Goal: Task Accomplishment & Management: Complete application form

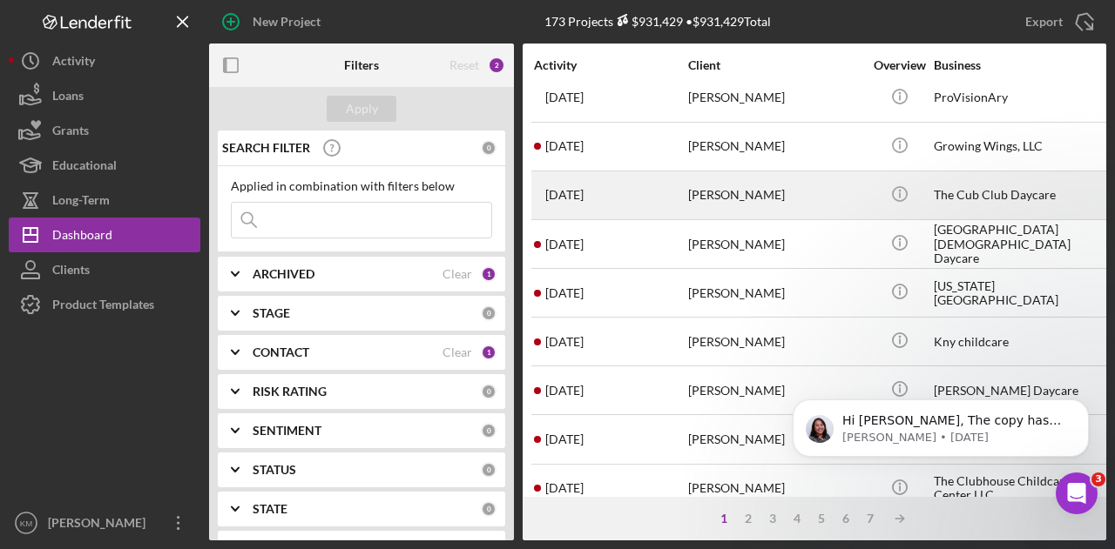
scroll to position [174, 0]
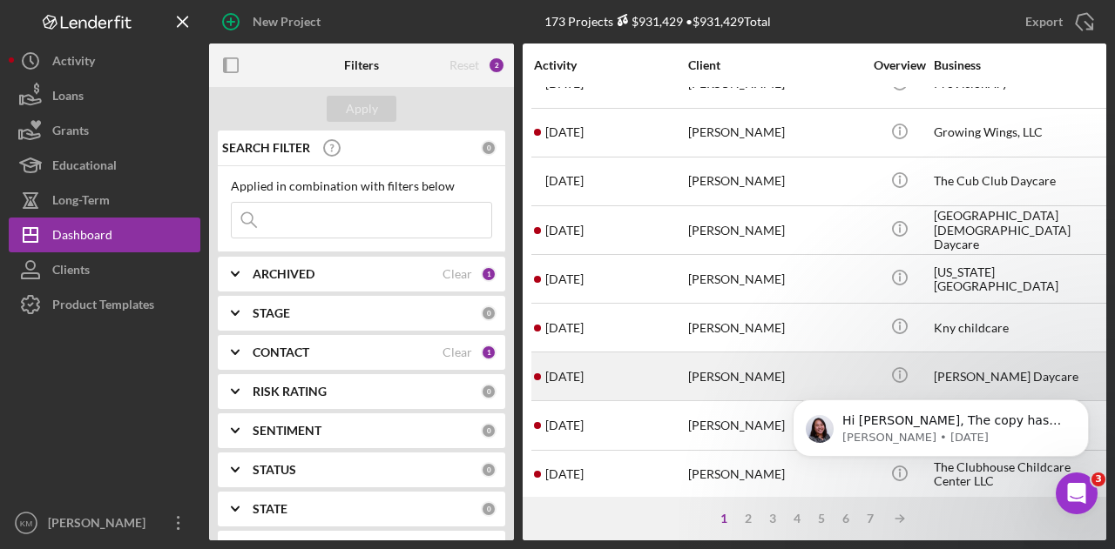
click at [714, 365] on div "[PERSON_NAME]" at bounding box center [775, 377] width 174 height 46
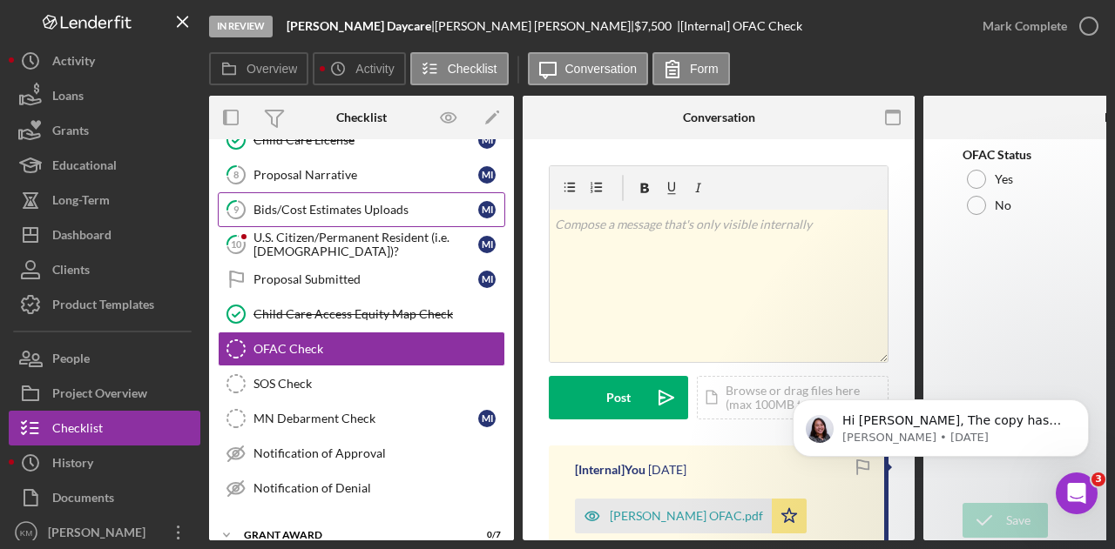
scroll to position [270, 0]
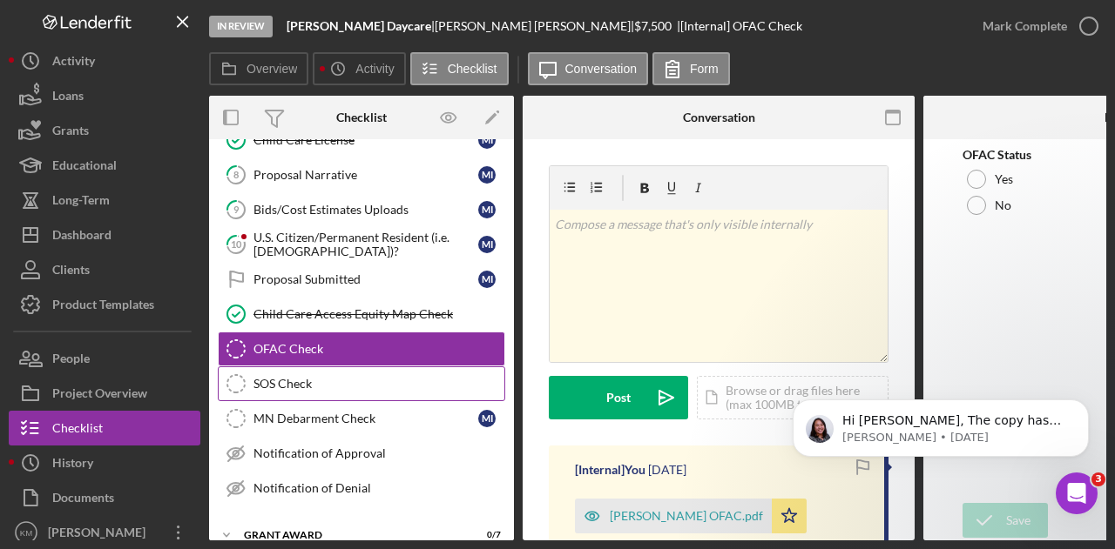
click at [331, 377] on div "SOS Check" at bounding box center [378, 384] width 251 height 14
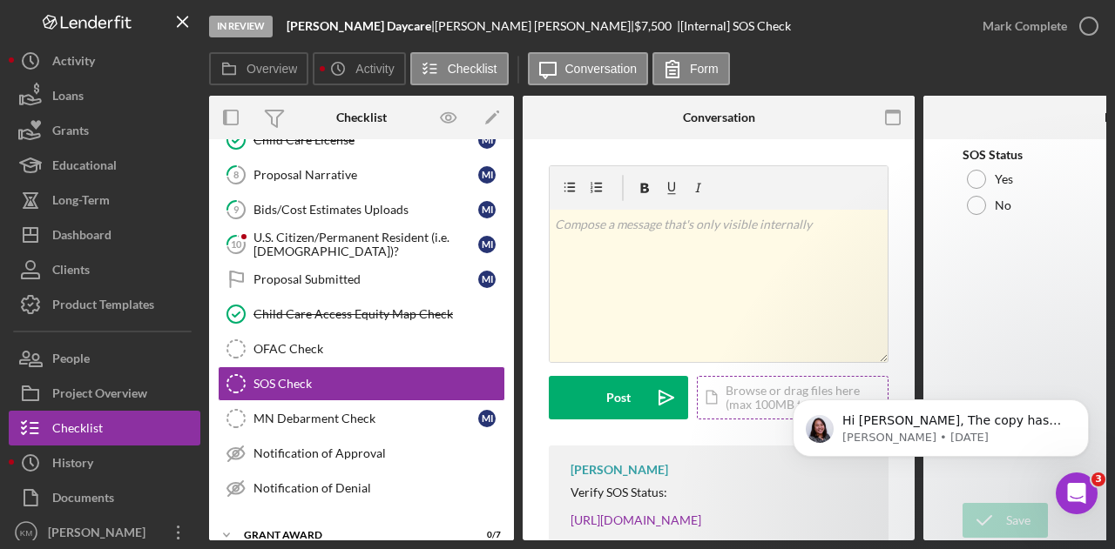
click at [753, 400] on div "Icon/Document Browse or drag files here (max 100MB total) Tap to choose files o…" at bounding box center [793, 398] width 192 height 44
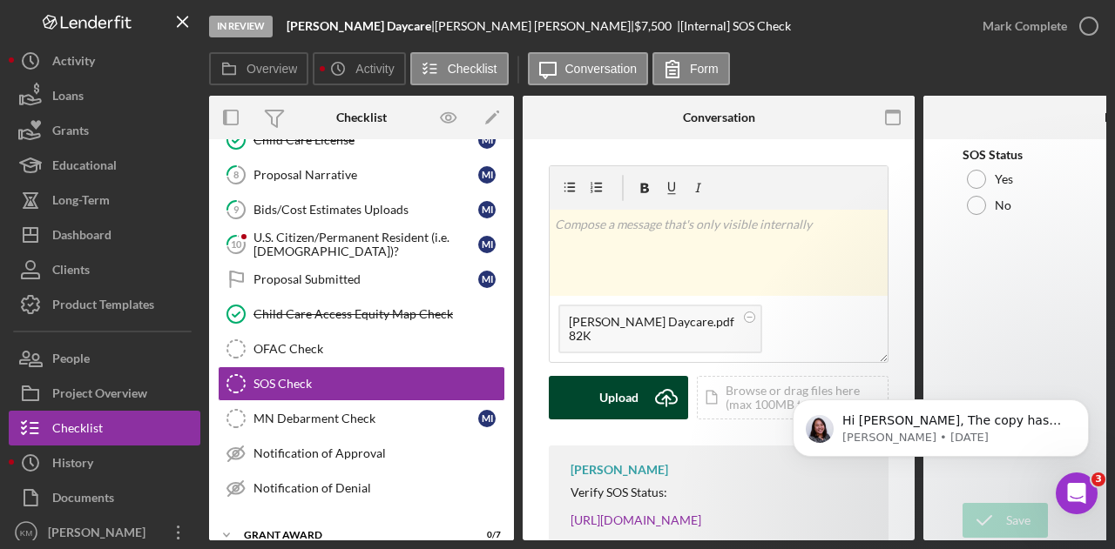
click at [615, 391] on div "Upload" at bounding box center [618, 398] width 39 height 44
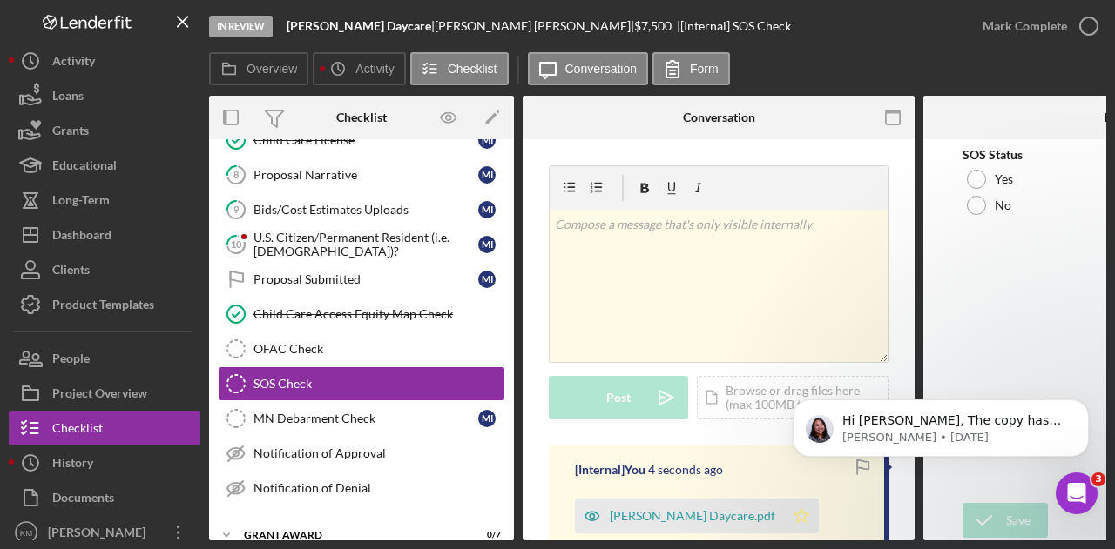
click at [794, 514] on polygon "button" at bounding box center [801, 516] width 15 height 14
drag, startPoint x: 977, startPoint y: 182, endPoint x: 979, endPoint y: 318, distance: 135.8
click at [979, 182] on div at bounding box center [976, 179] width 19 height 19
click at [1016, 511] on div "Save" at bounding box center [1018, 520] width 24 height 35
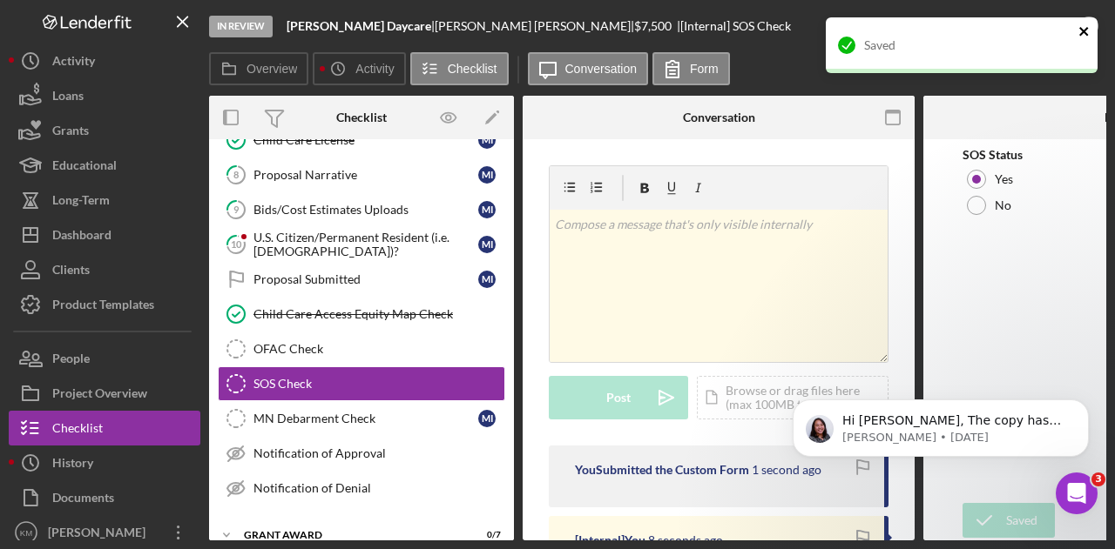
drag, startPoint x: 1081, startPoint y: 33, endPoint x: 1090, endPoint y: 30, distance: 10.2
click at [1082, 33] on icon "close" at bounding box center [1083, 31] width 9 height 9
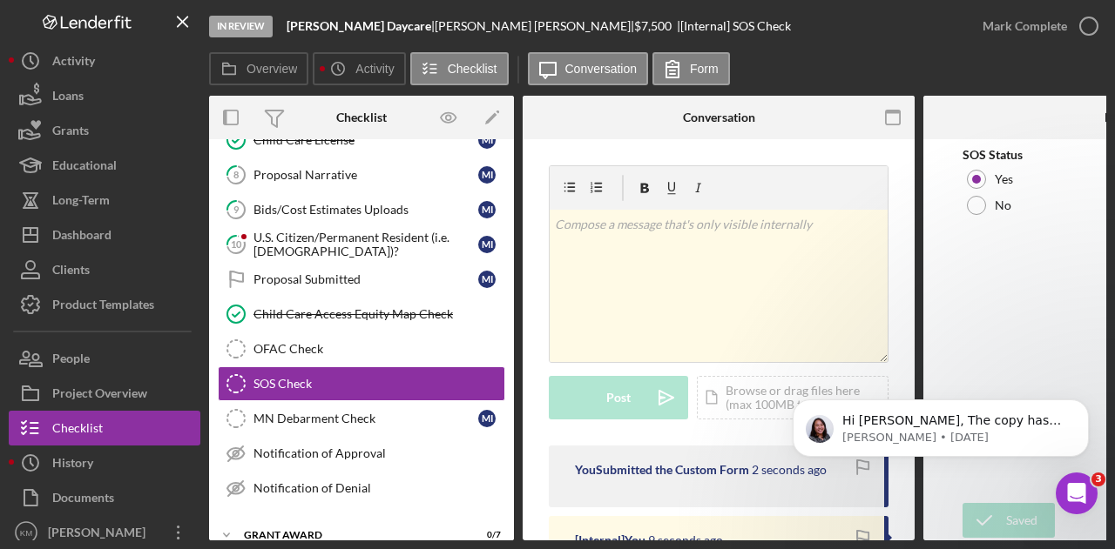
click at [1081, 21] on div "Saved" at bounding box center [961, 17] width 279 height 7
click at [1075, 26] on icon "button" at bounding box center [1089, 26] width 44 height 44
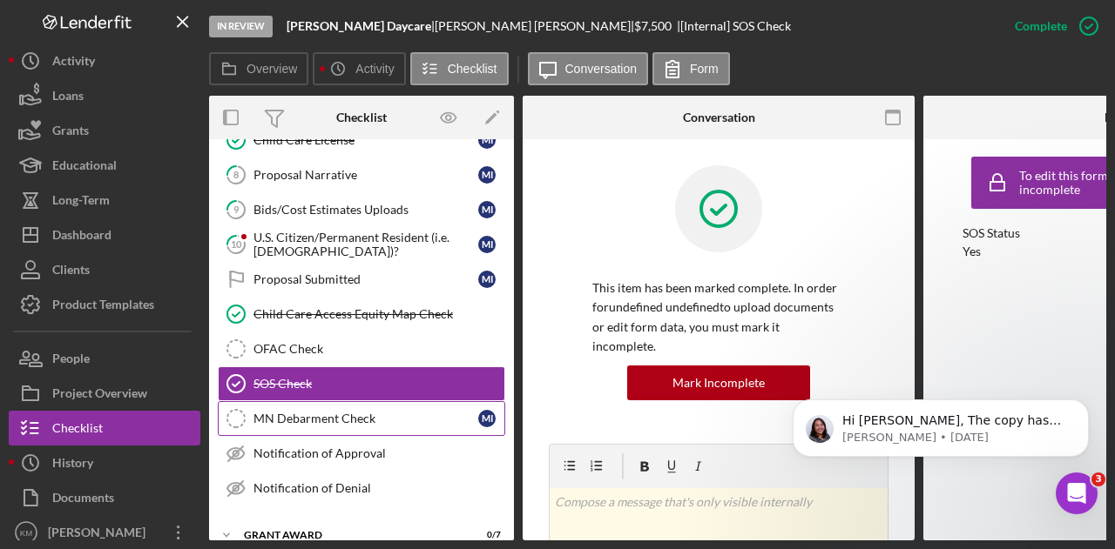
click at [290, 401] on link "MN Debarment Check MN Debarment Check M I" at bounding box center [361, 418] width 287 height 35
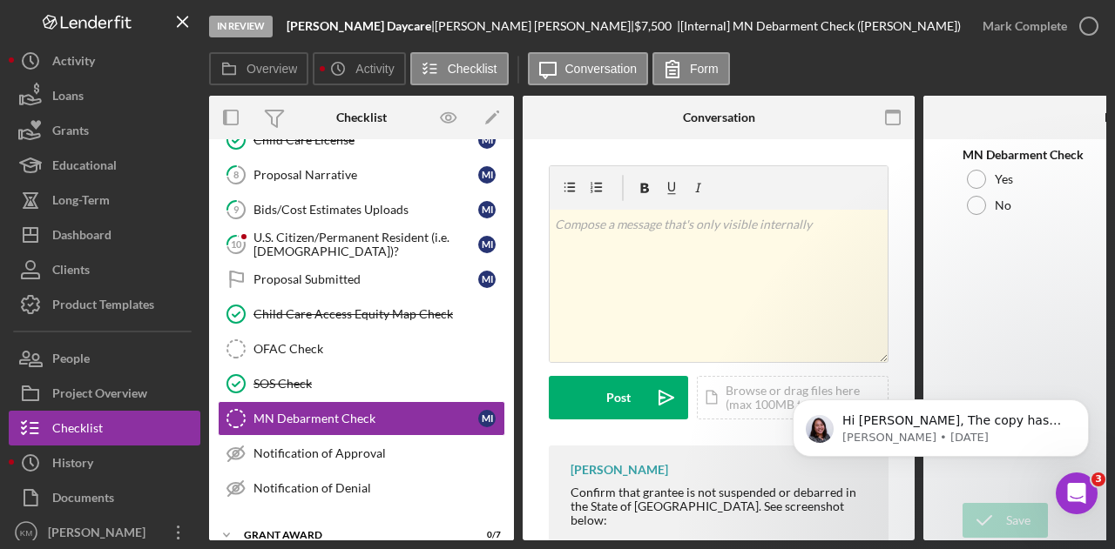
drag, startPoint x: 986, startPoint y: 187, endPoint x: 994, endPoint y: 224, distance: 37.6
click at [987, 186] on div "Yes" at bounding box center [1118, 179] width 313 height 26
click at [994, 527] on icon "submit" at bounding box center [984, 521] width 44 height 44
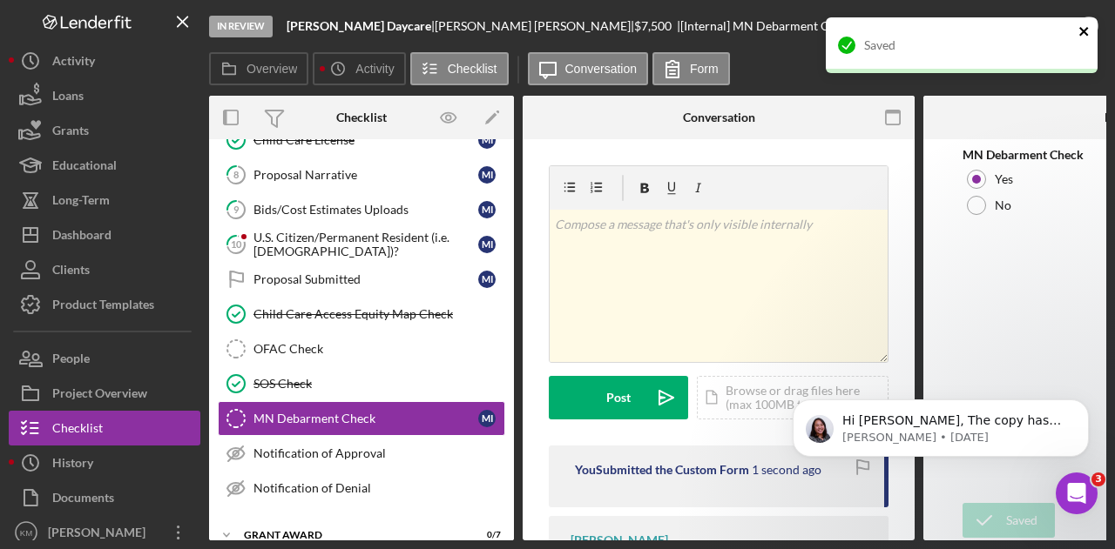
click at [1085, 34] on icon "close" at bounding box center [1083, 31] width 9 height 9
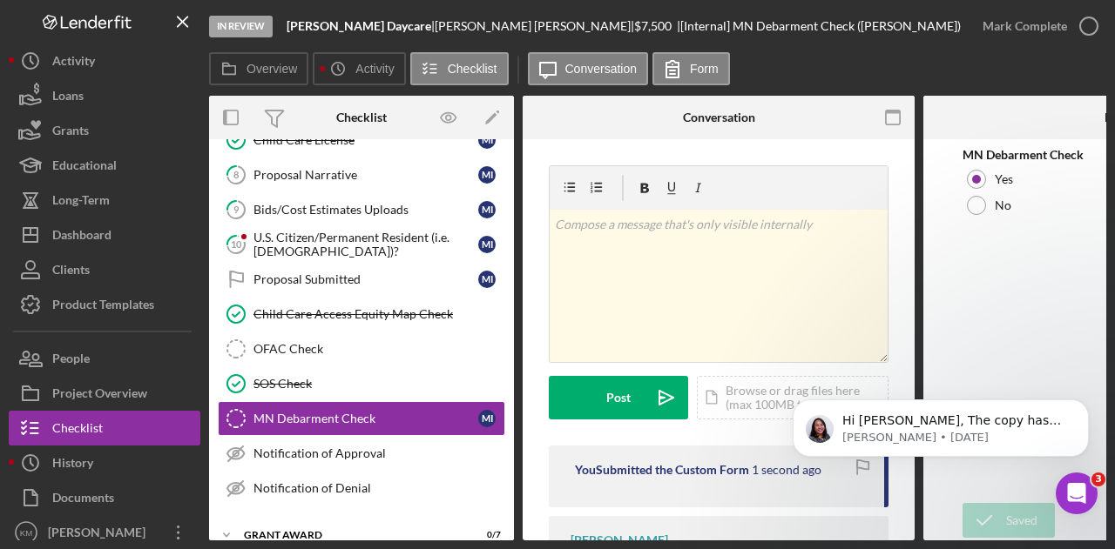
click at [1084, 18] on div "Saved" at bounding box center [961, 17] width 279 height 7
click at [1077, 20] on icon "button" at bounding box center [1089, 26] width 44 height 44
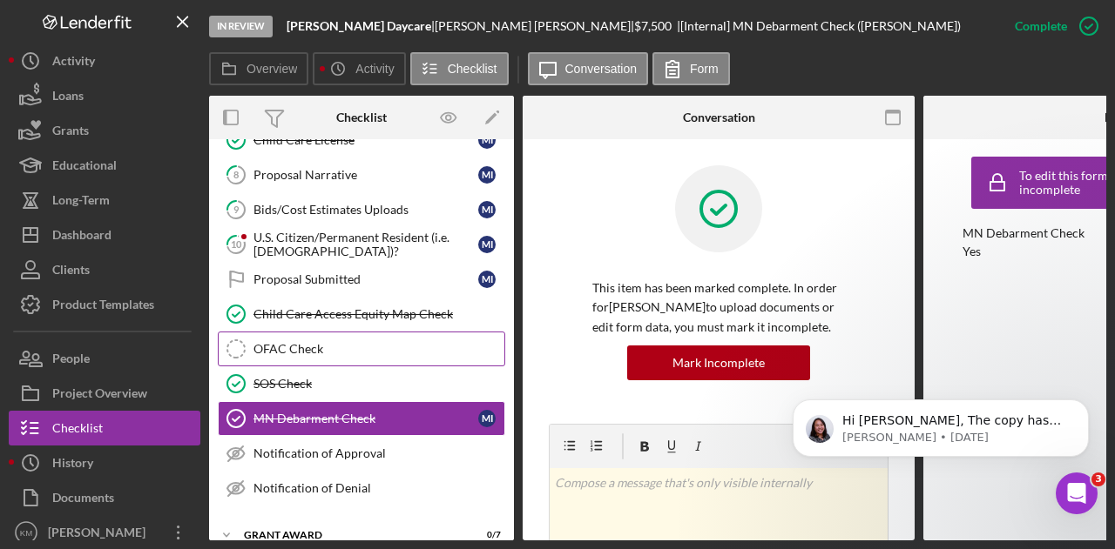
click at [327, 353] on link "OFAC Check OFAC Check" at bounding box center [361, 349] width 287 height 35
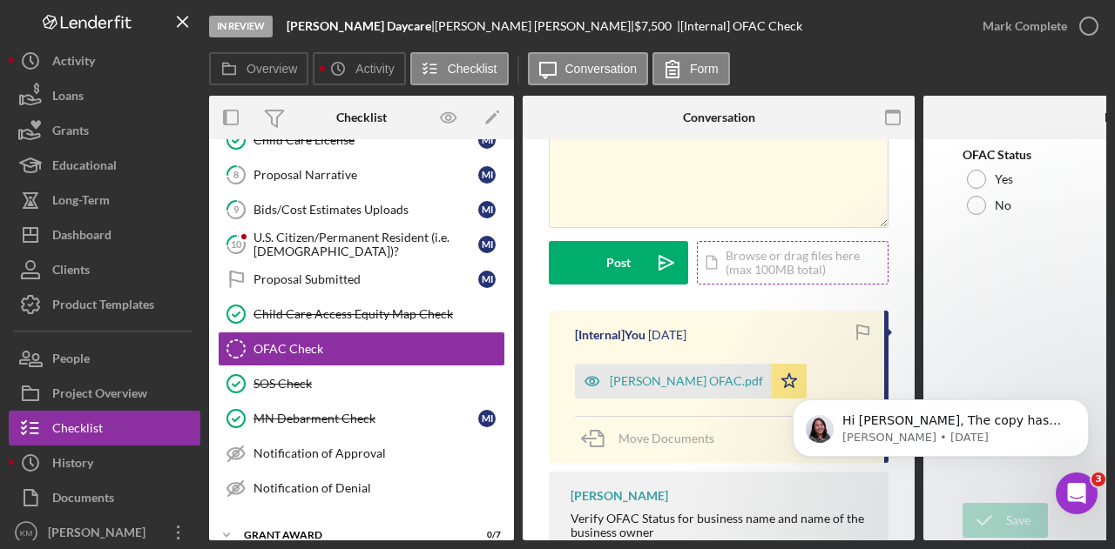
scroll to position [265, 0]
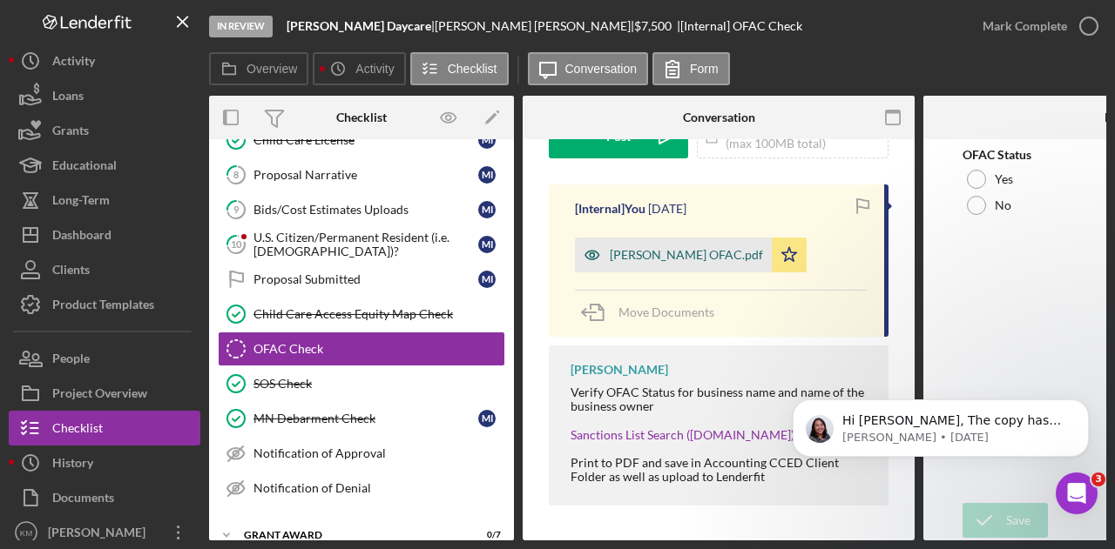
click at [684, 255] on div "[PERSON_NAME] OFAC.pdf" at bounding box center [686, 255] width 153 height 14
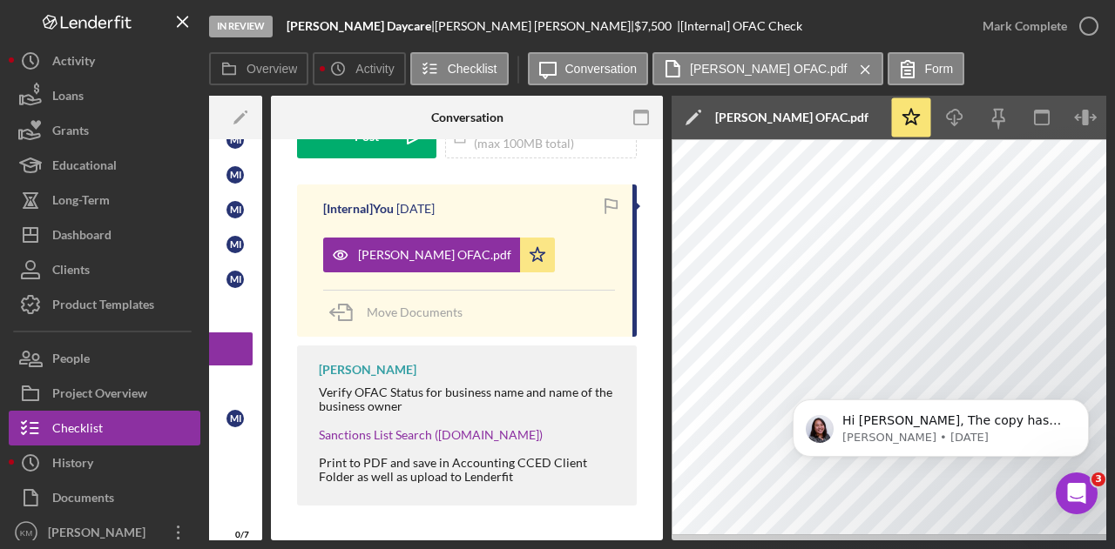
scroll to position [0, 273]
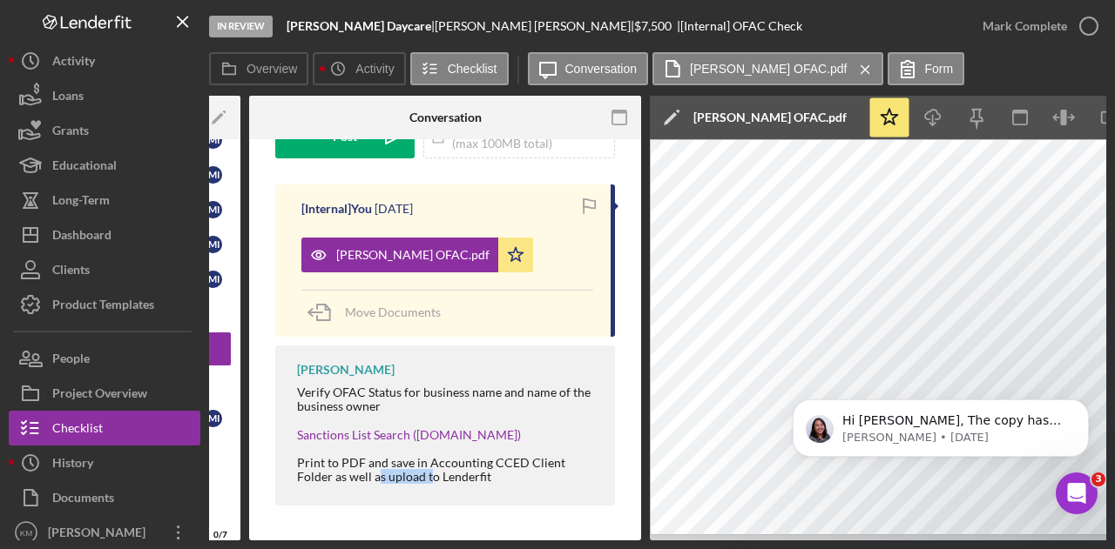
drag, startPoint x: 430, startPoint y: 542, endPoint x: 376, endPoint y: 542, distance: 54.0
click at [376, 542] on div "In Review [PERSON_NAME] | [PERSON_NAME] | $7,500 $7,500 | [Internal] OFAC Check…" at bounding box center [557, 274] width 1115 height 549
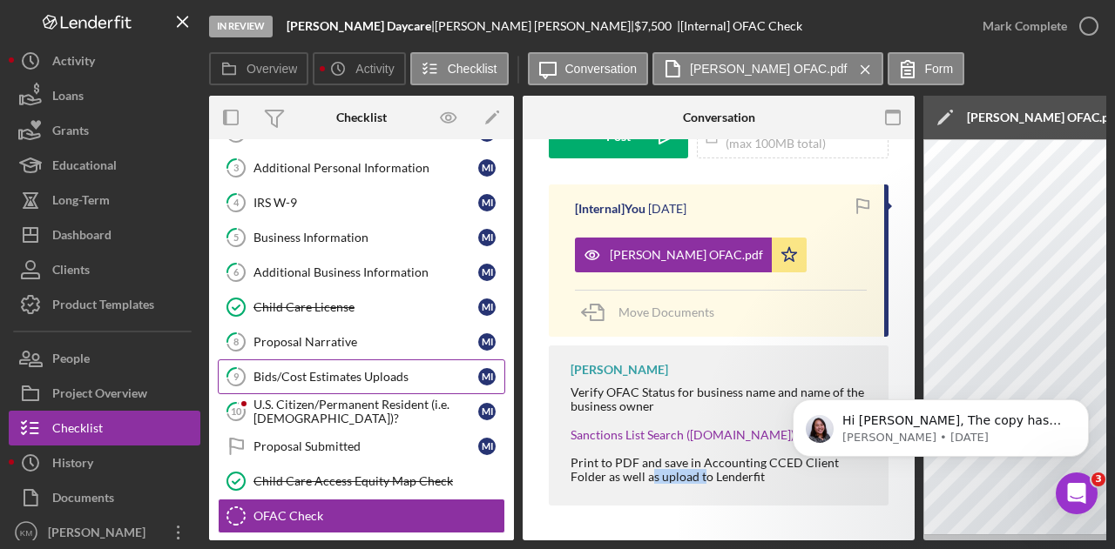
scroll to position [96, 0]
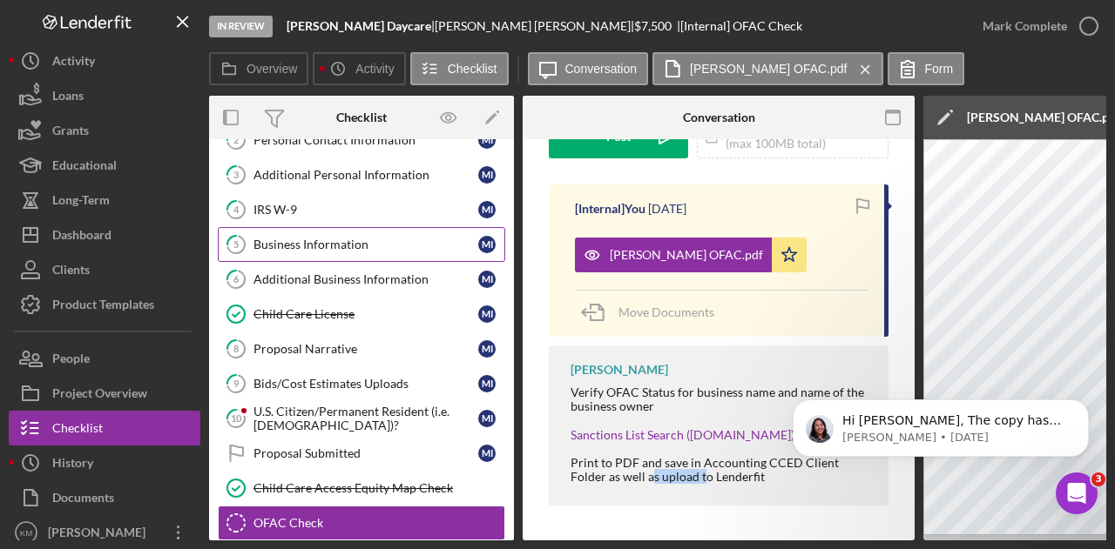
click at [317, 238] on div "Business Information" at bounding box center [365, 245] width 225 height 14
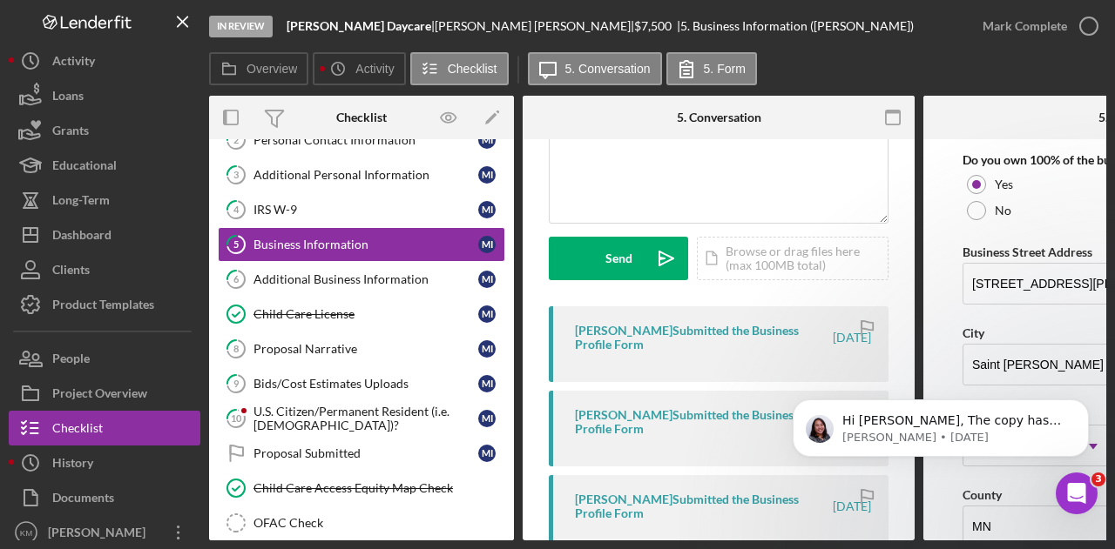
scroll to position [958, 0]
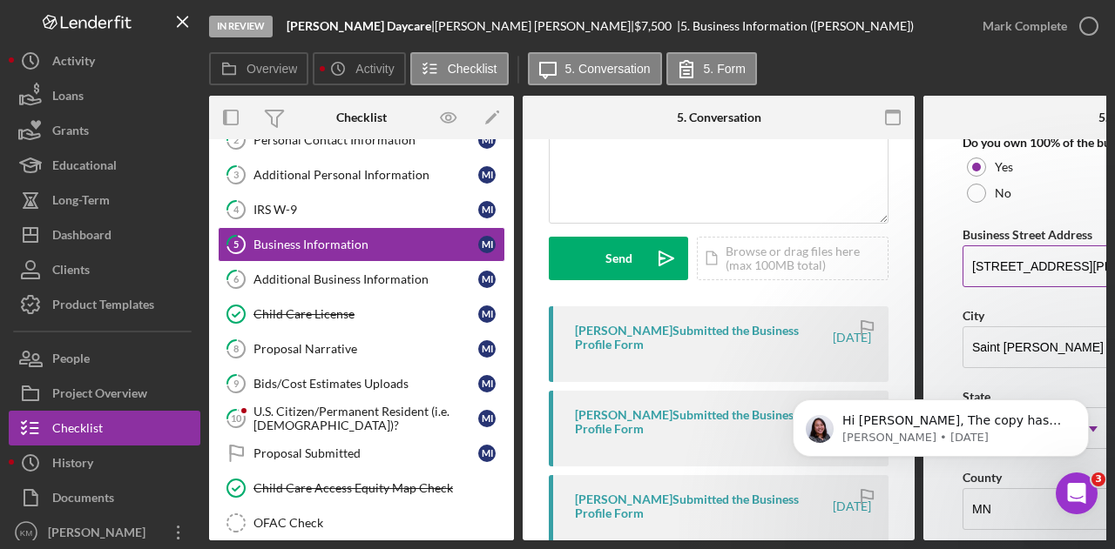
click at [1033, 259] on input "[STREET_ADDRESS][PERSON_NAME]" at bounding box center [1118, 267] width 313 height 42
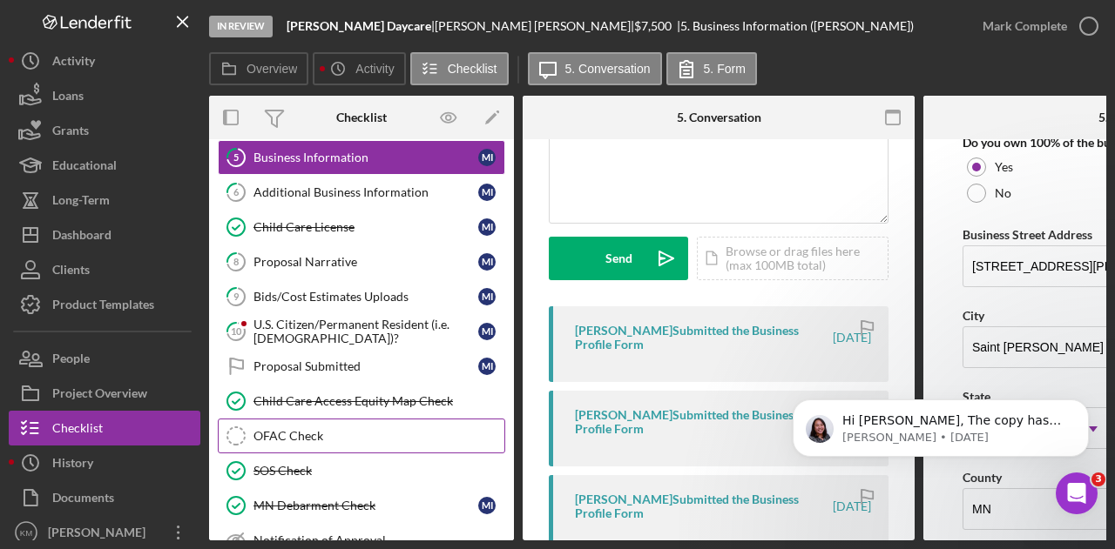
click at [334, 431] on div "OFAC Check" at bounding box center [378, 436] width 251 height 14
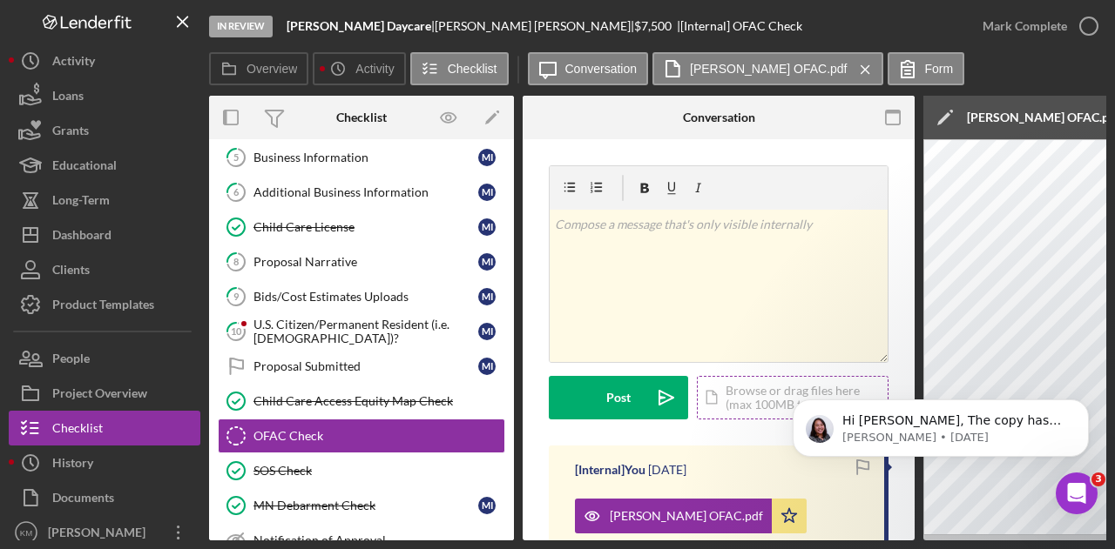
click at [754, 394] on div "Icon/Document Browse or drag files here (max 100MB total) Tap to choose files o…" at bounding box center [793, 398] width 192 height 44
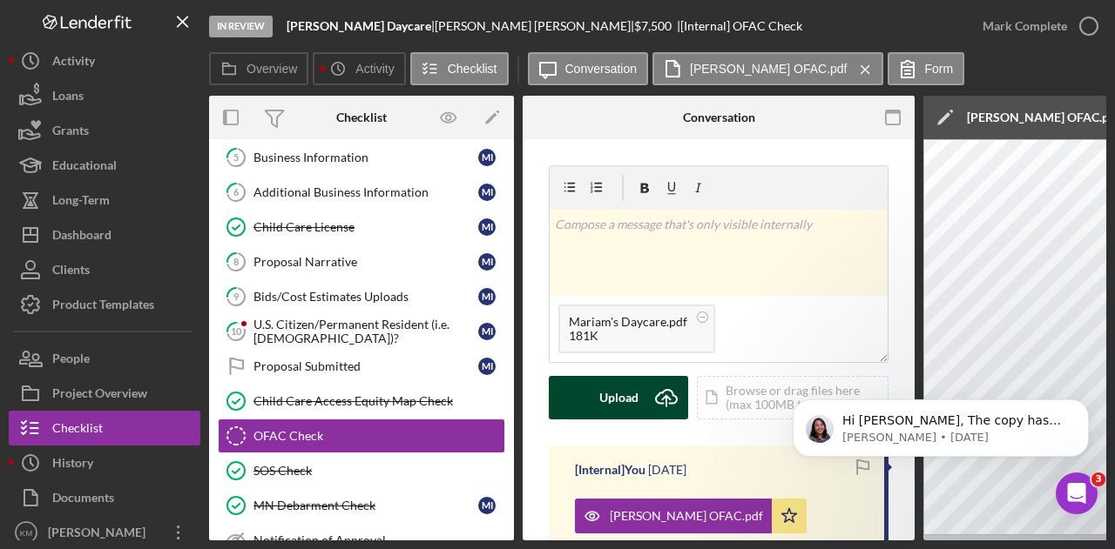
click at [629, 393] on div "Upload" at bounding box center [618, 398] width 39 height 44
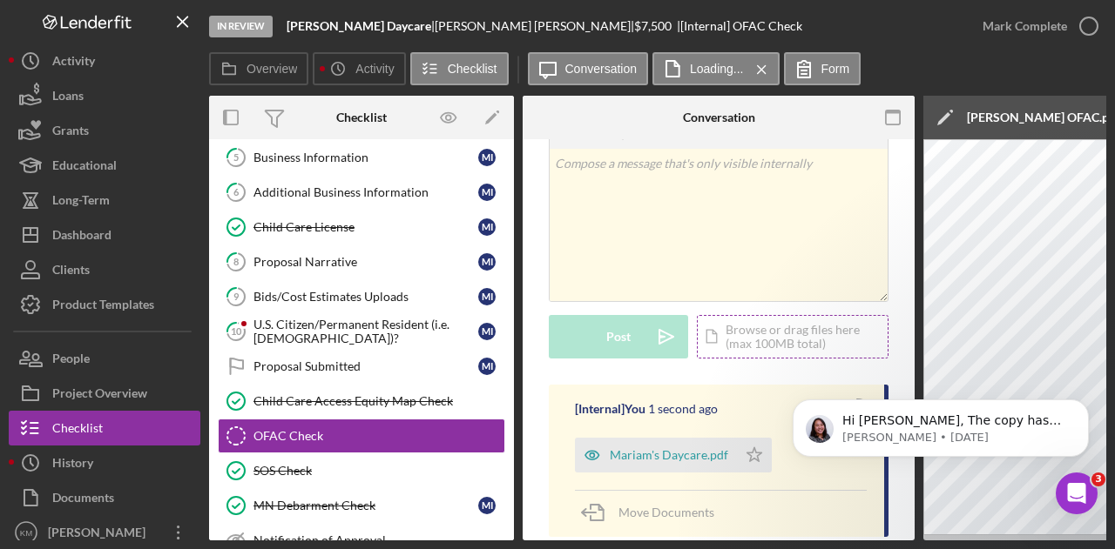
scroll to position [87, 0]
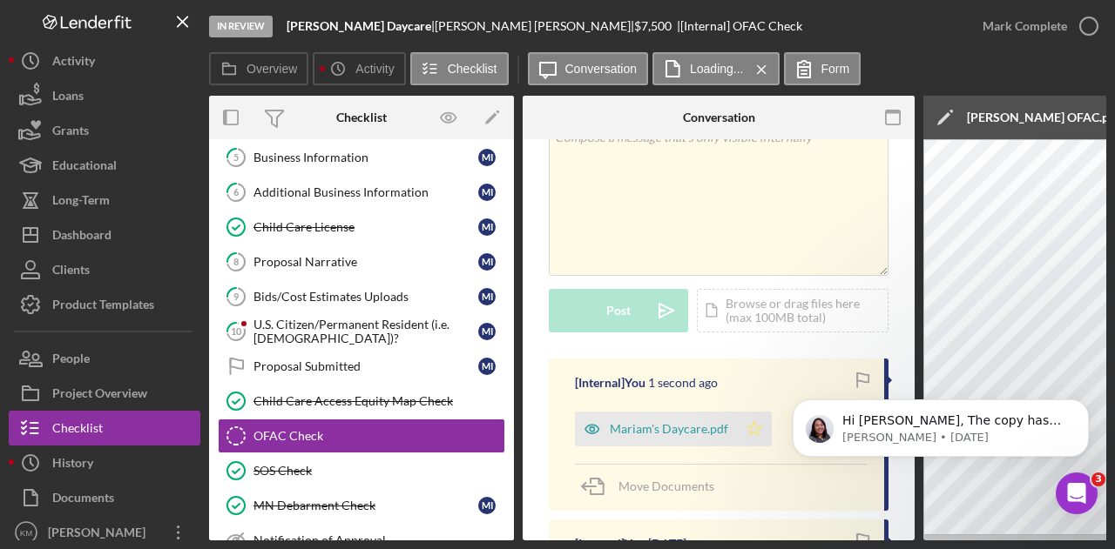
click at [747, 428] on polygon "button" at bounding box center [754, 428] width 15 height 14
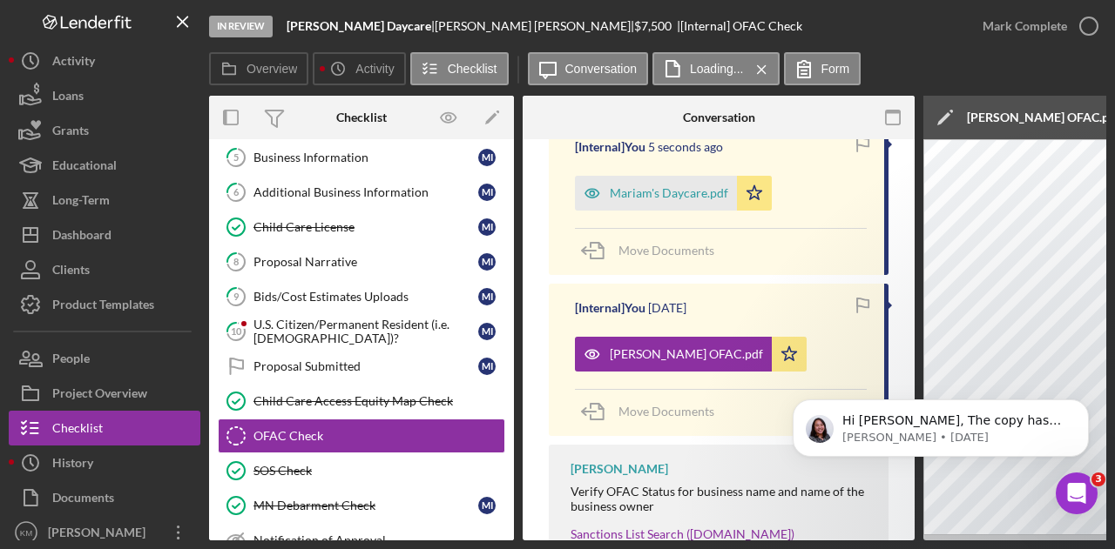
scroll to position [348, 0]
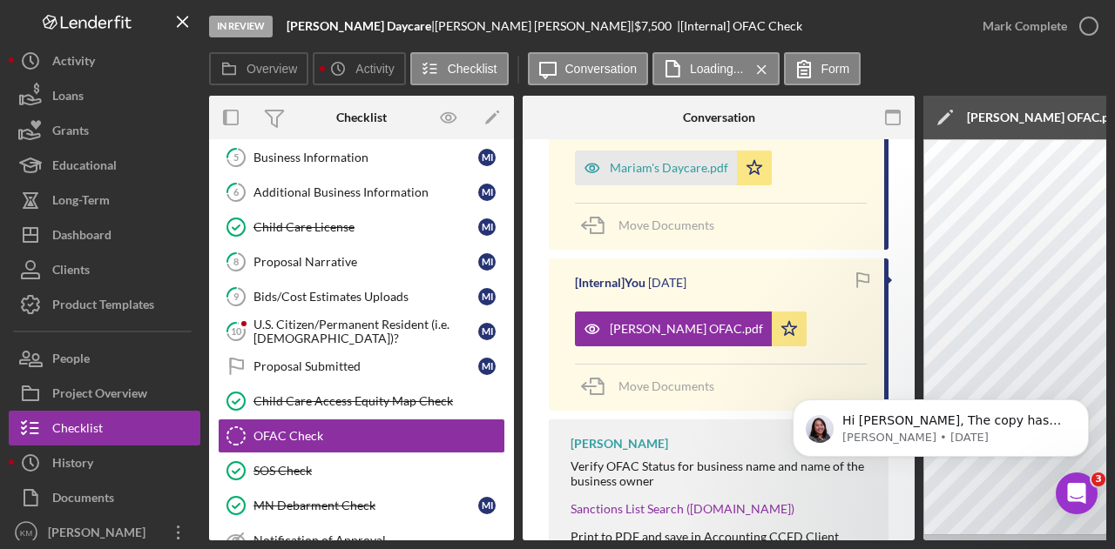
drag, startPoint x: 669, startPoint y: 544, endPoint x: 691, endPoint y: 537, distance: 23.7
click at [690, 543] on div "In Review [PERSON_NAME] Daycare | [PERSON_NAME] | $7,500 $7,500 | [Internal] OF…" at bounding box center [557, 274] width 1115 height 549
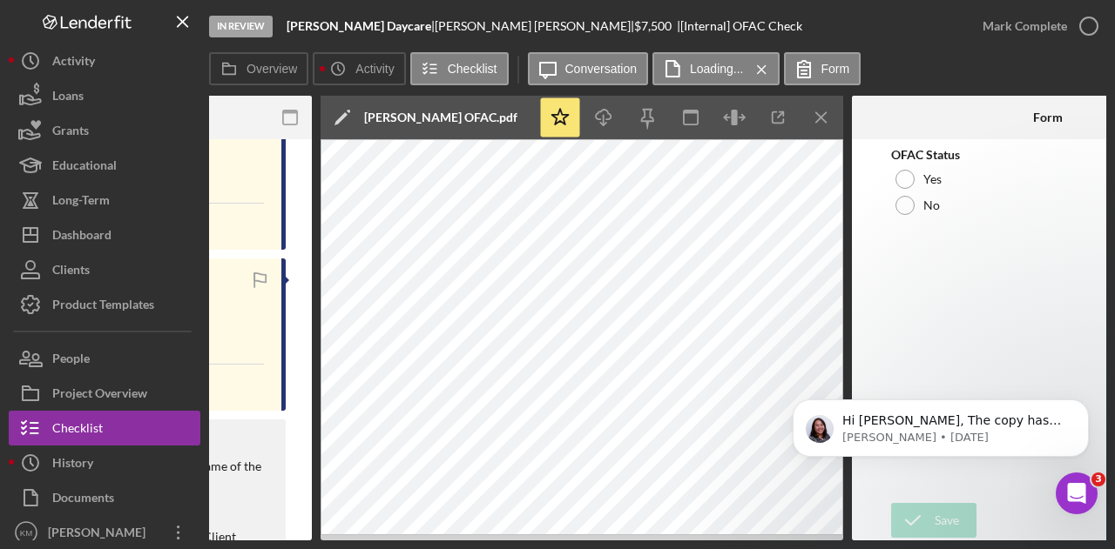
scroll to position [0, 587]
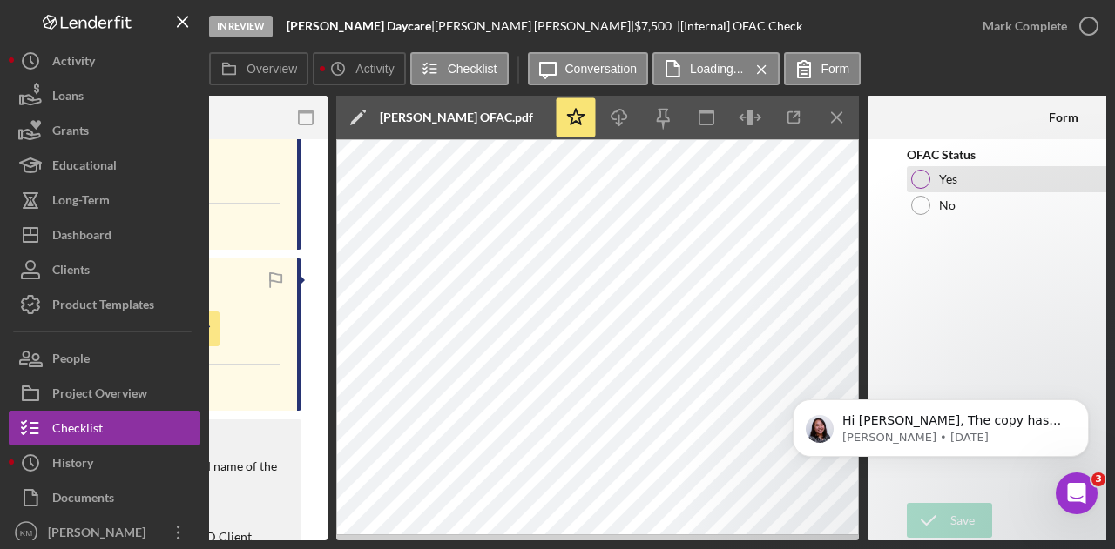
click at [930, 177] on div "Yes" at bounding box center [1062, 179] width 313 height 26
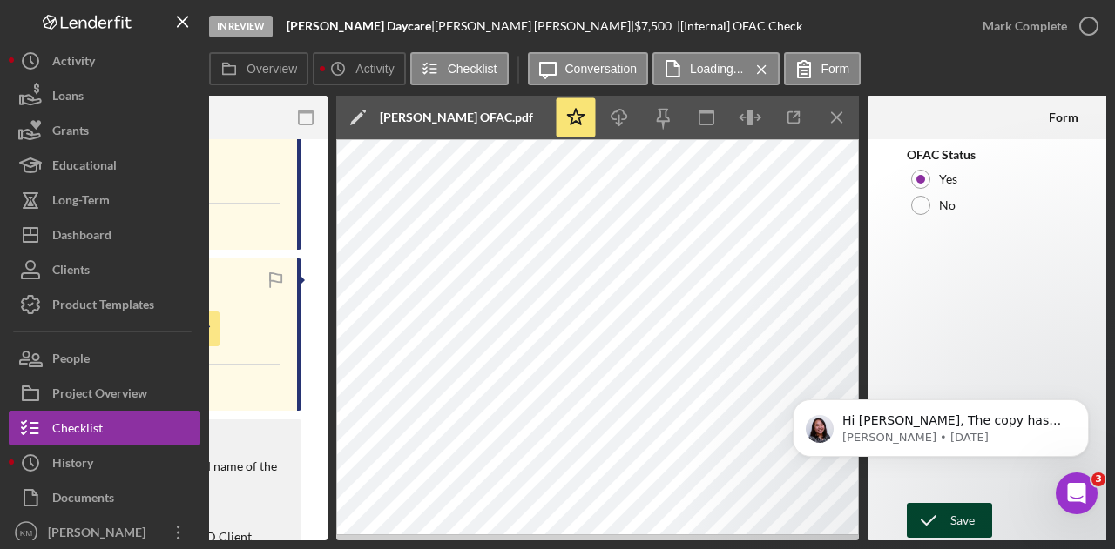
click at [971, 516] on div "Save" at bounding box center [962, 520] width 24 height 35
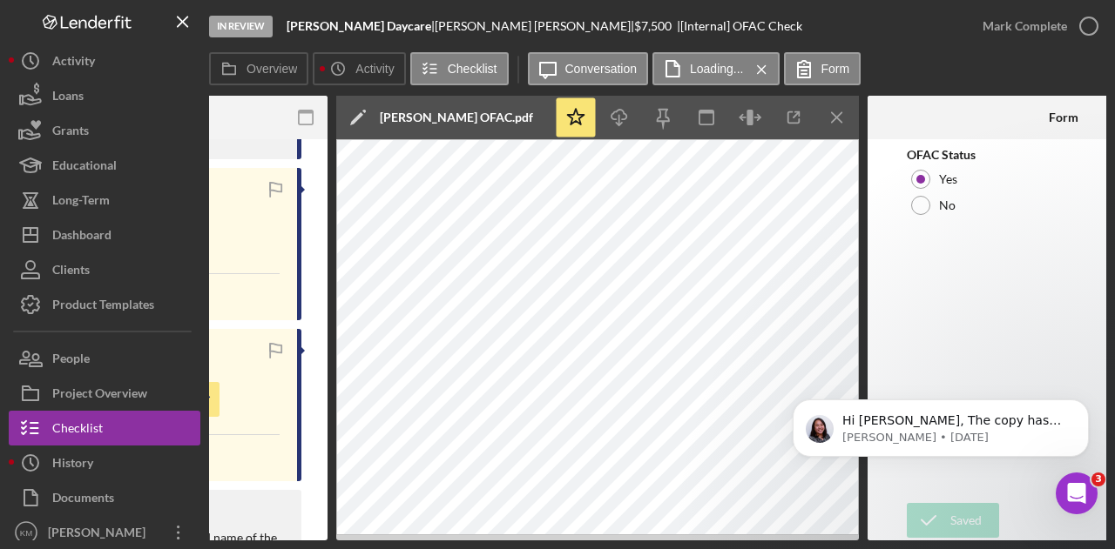
scroll to position [418, 0]
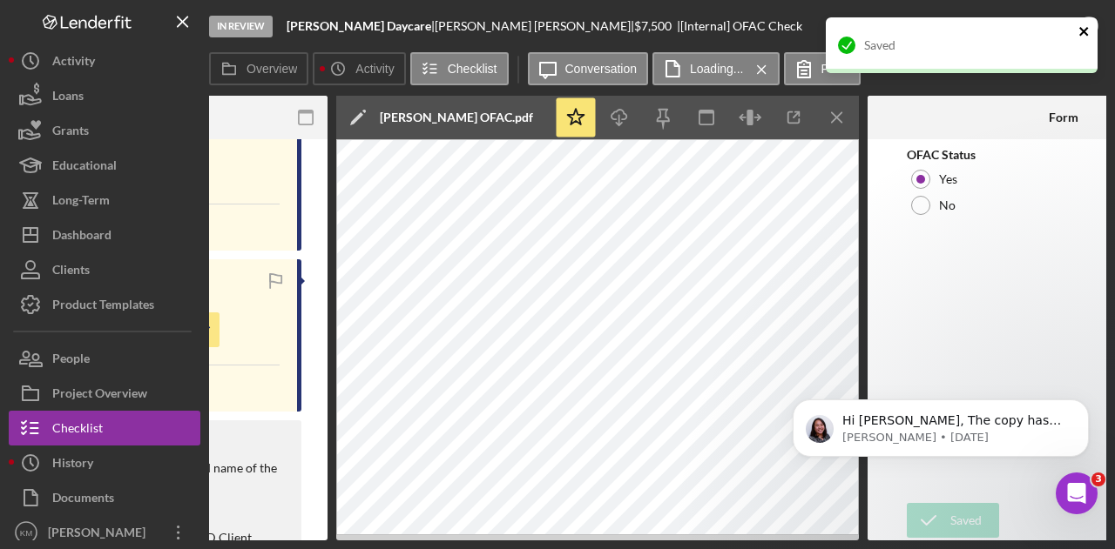
click at [1081, 35] on icon "close" at bounding box center [1084, 31] width 12 height 14
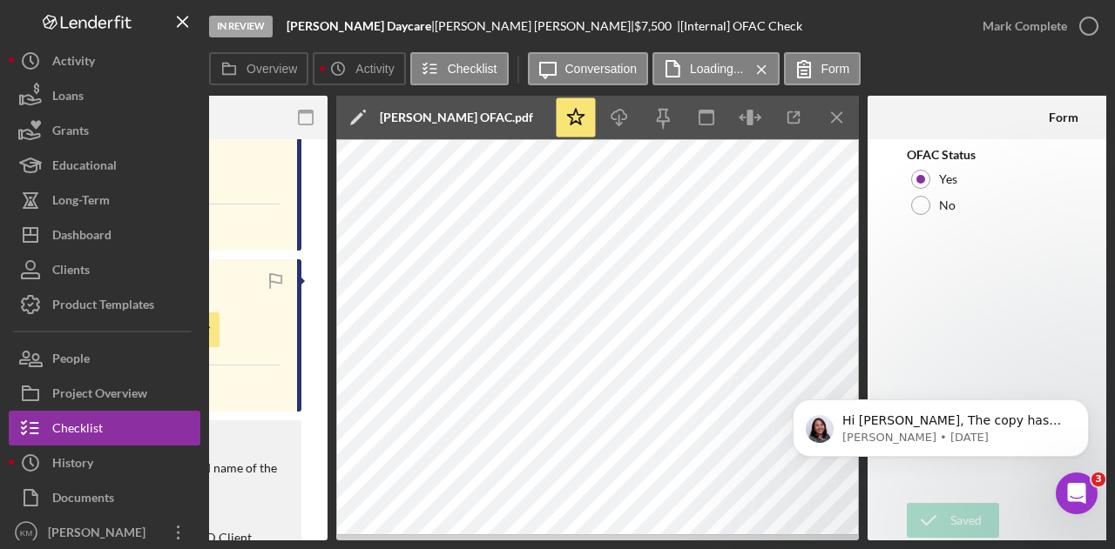
click at [1019, 29] on div "In Review [PERSON_NAME] Daycare | [PERSON_NAME] | $7,500 $7,500 | [Internal] OF…" at bounding box center [557, 274] width 1115 height 549
click at [1019, 29] on div "Mark Complete" at bounding box center [1024, 26] width 84 height 35
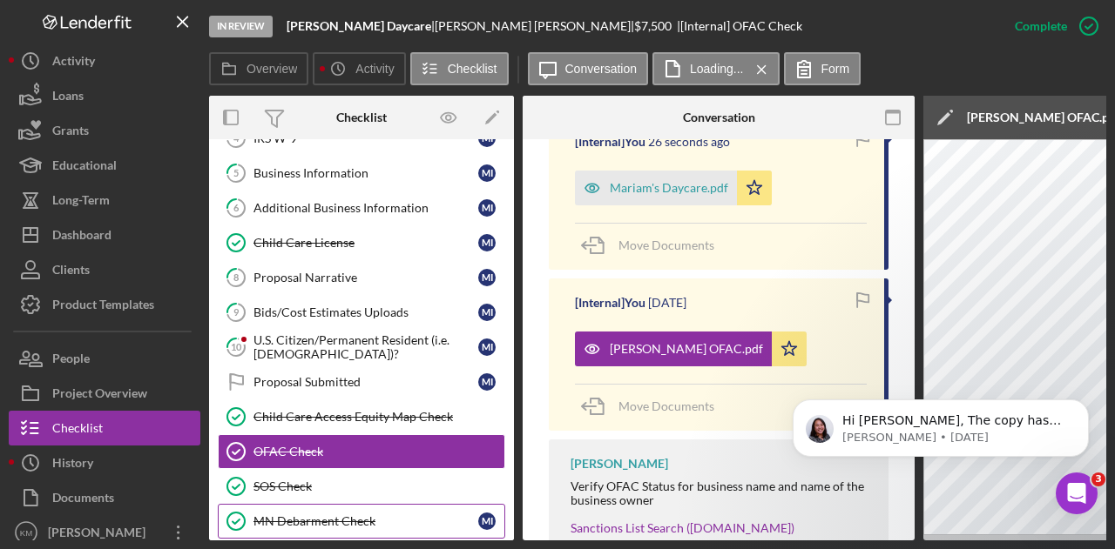
scroll to position [96, 0]
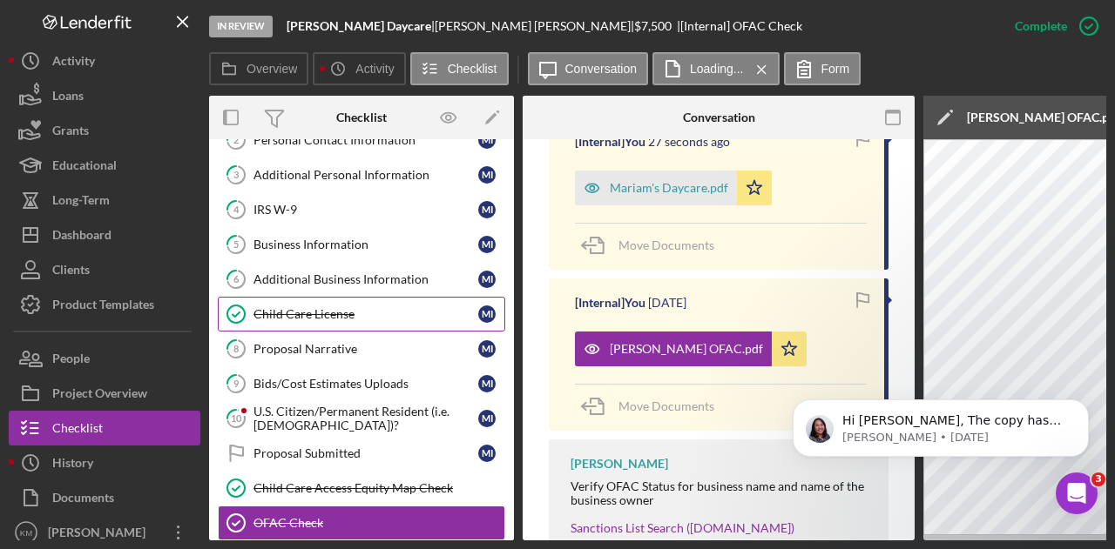
click at [336, 311] on div "Child Care License" at bounding box center [365, 314] width 225 height 14
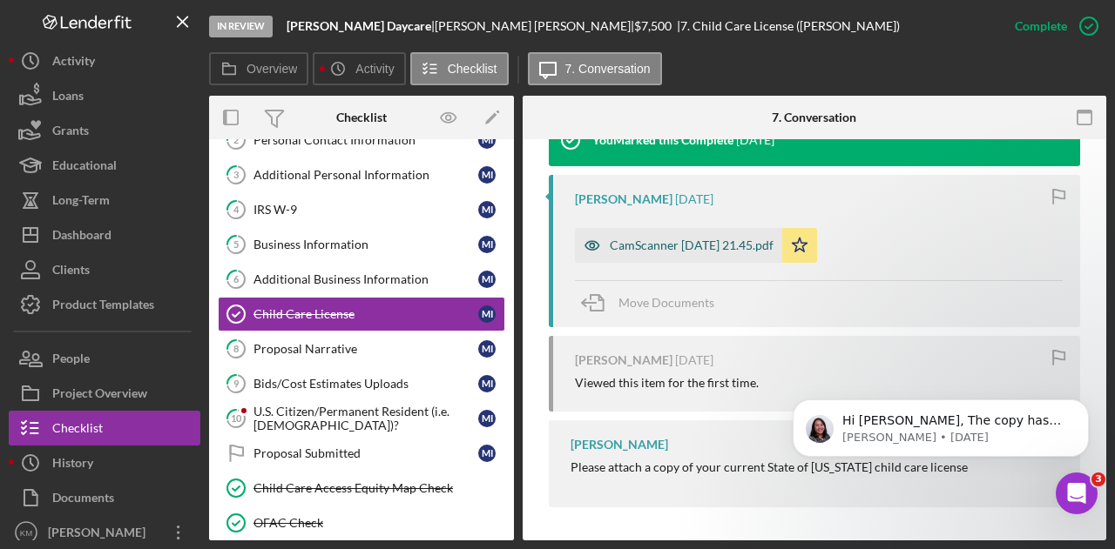
click at [646, 243] on div "CamScanner [DATE] 21.45.pdf" at bounding box center [692, 246] width 164 height 14
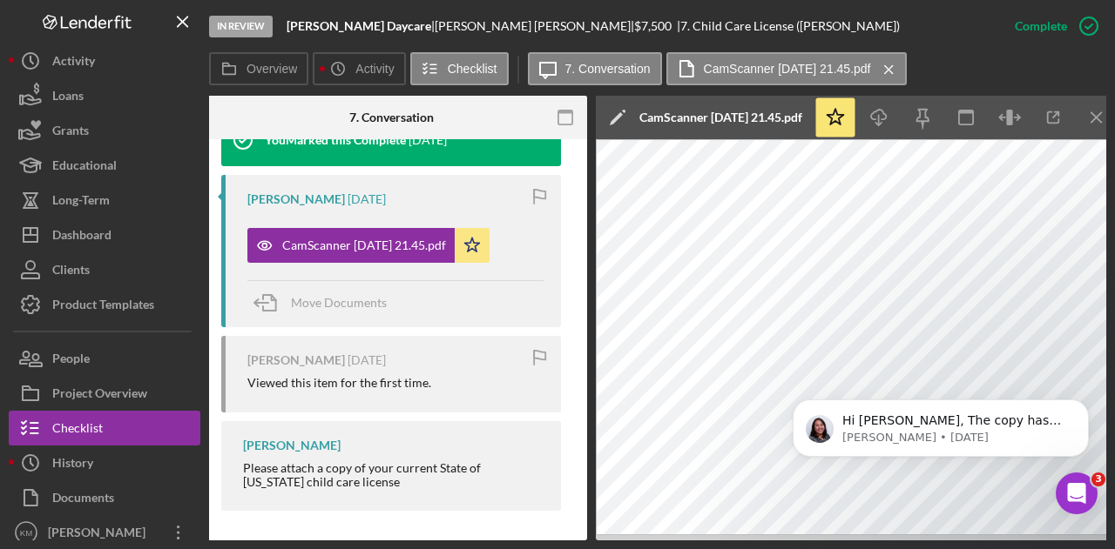
scroll to position [0, 340]
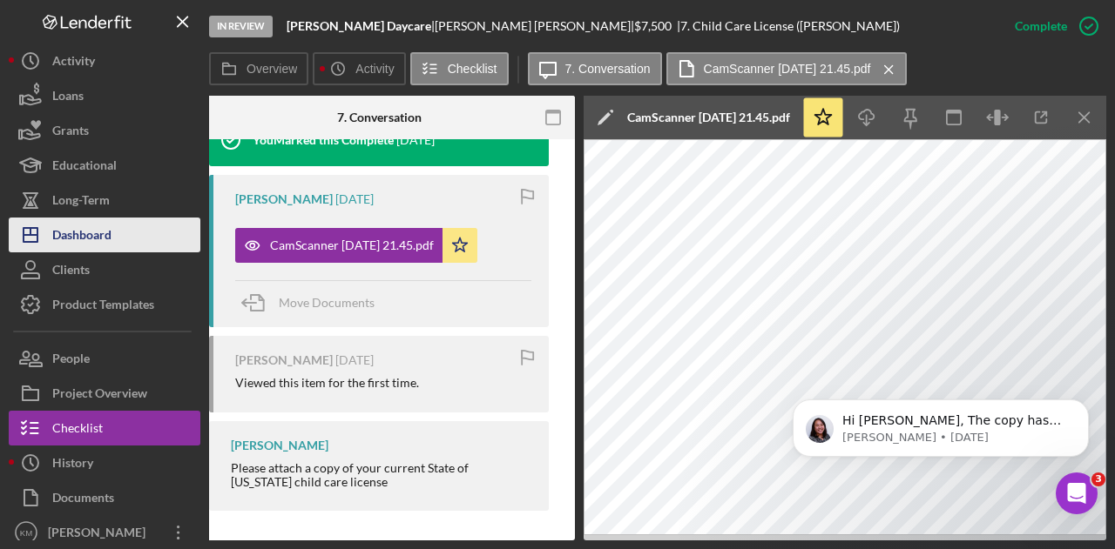
click at [111, 237] on div "Dashboard" at bounding box center [81, 237] width 59 height 39
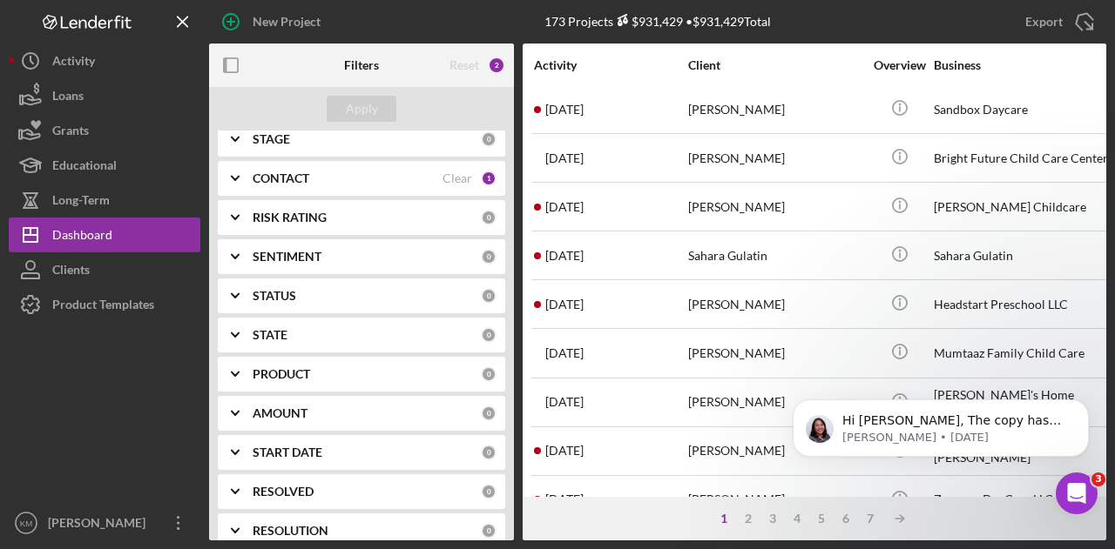
scroll to position [819, 0]
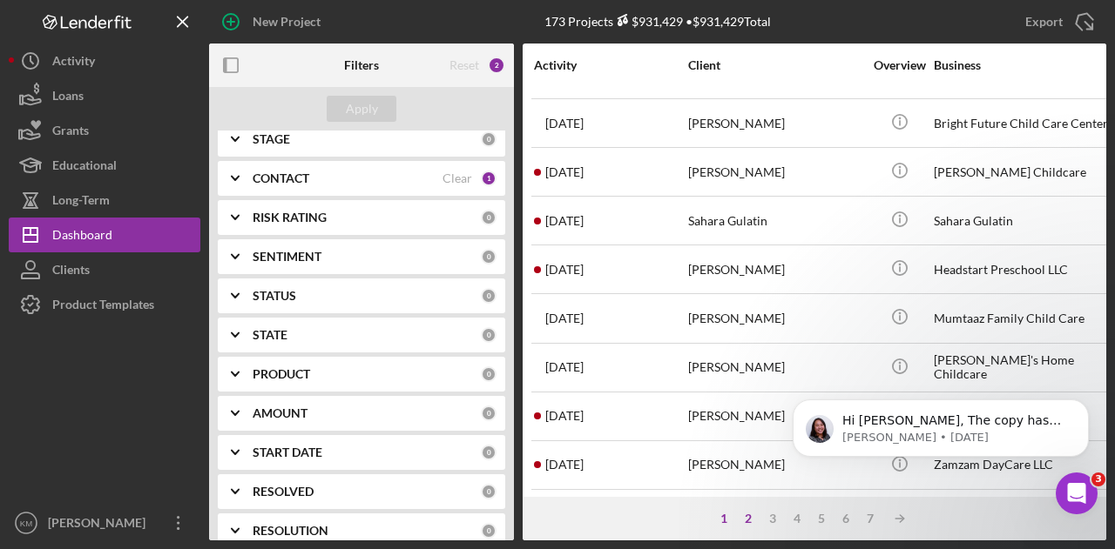
click at [750, 523] on div "2" at bounding box center [748, 519] width 24 height 14
